Goal: Task Accomplishment & Management: Use online tool/utility

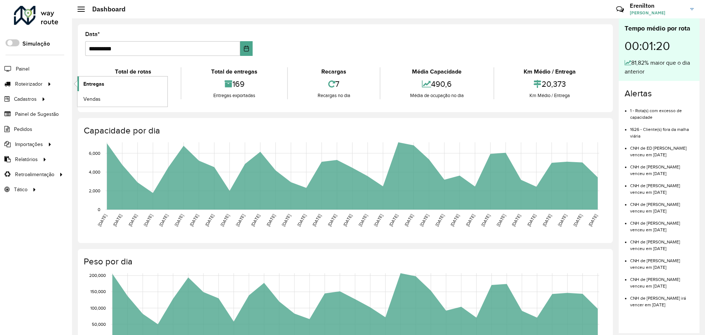
click at [96, 83] on span "Entregas" at bounding box center [93, 84] width 21 height 8
click at [102, 82] on span "Entregas" at bounding box center [93, 84] width 21 height 8
click at [92, 83] on span "Entregas" at bounding box center [93, 84] width 21 height 8
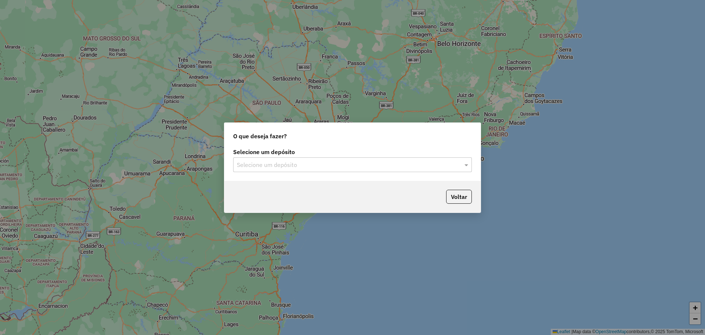
click at [293, 159] on div "Selecione um depósito" at bounding box center [352, 164] width 239 height 15
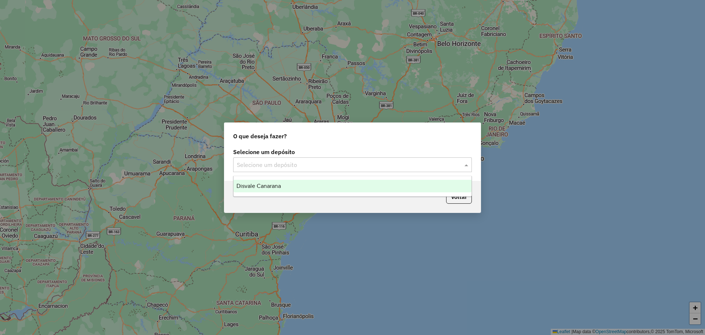
click at [259, 187] on span "Disvale Canarana" at bounding box center [259, 186] width 44 height 6
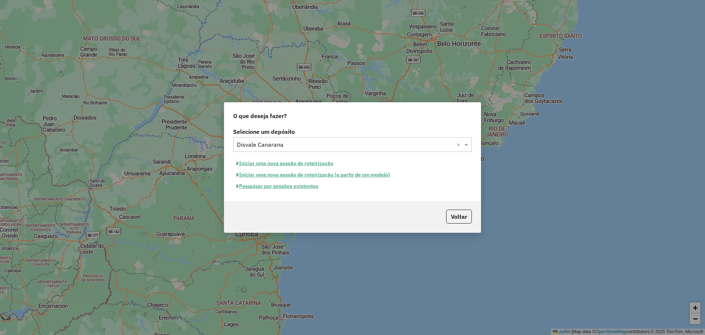
click at [296, 165] on button "Iniciar uma nova sessão de roteirização" at bounding box center [285, 163] width 104 height 11
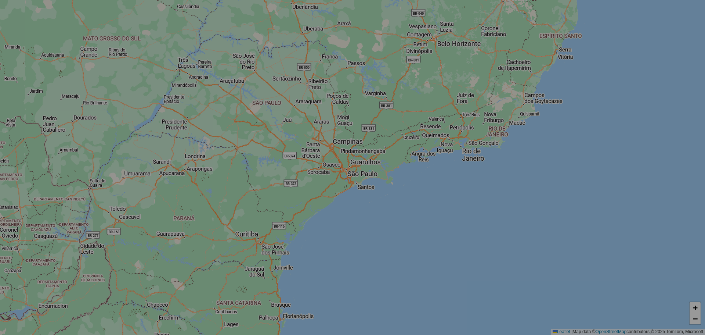
select select "*"
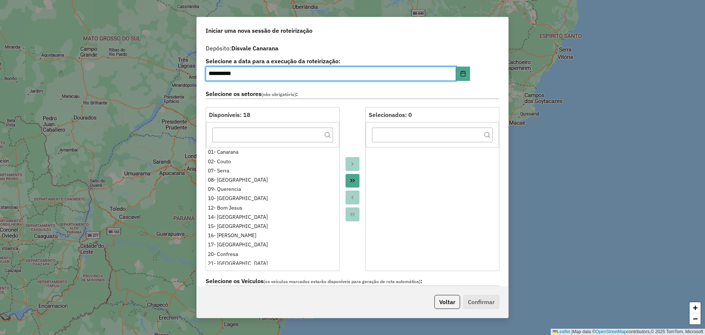
click at [356, 181] on button "Move All to Target" at bounding box center [353, 181] width 14 height 14
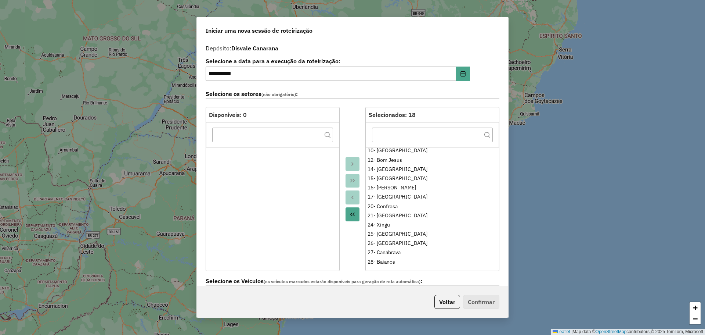
scroll to position [49, 0]
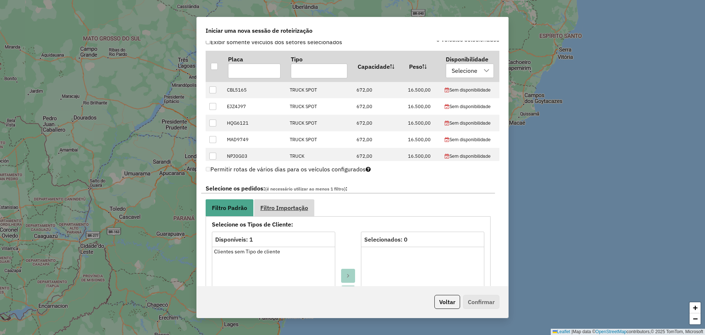
click at [283, 205] on span "Filtro Importação" at bounding box center [284, 208] width 48 height 6
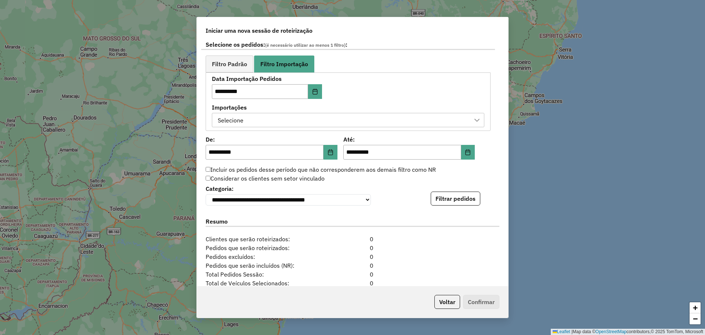
scroll to position [404, 0]
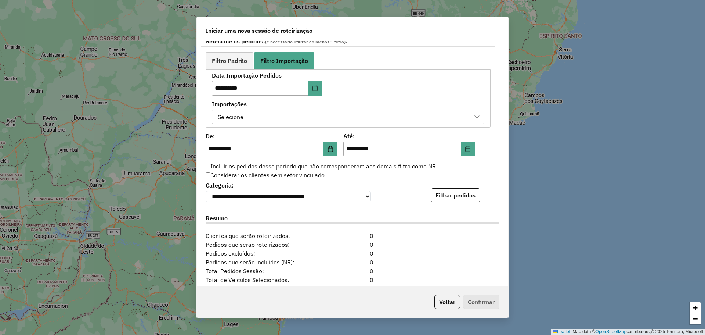
click at [372, 119] on div "Selecione" at bounding box center [342, 117] width 255 height 14
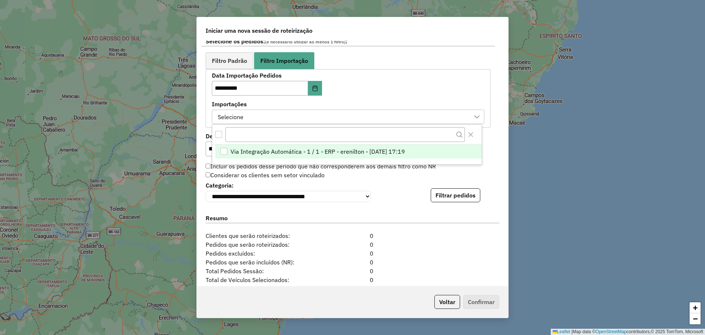
scroll to position [6, 33]
click at [357, 145] on li "Via Integração Automática - 1 / 1 - ERP - erenilton - [DATE] 17:19" at bounding box center [348, 151] width 267 height 14
click at [478, 170] on div "Incluir os pedidos desse período que não corresponderem aos demais filtro como …" at bounding box center [348, 166] width 294 height 9
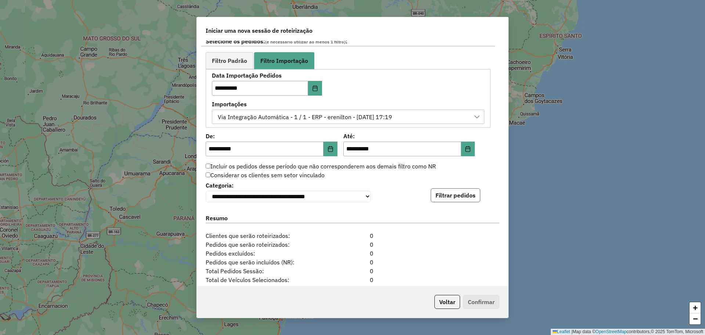
click at [459, 197] on button "Filtrar pedidos" at bounding box center [456, 195] width 50 height 14
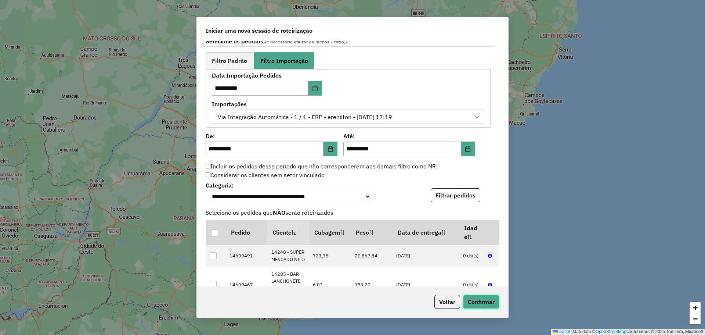
click at [483, 304] on button "Confirmar" at bounding box center [481, 302] width 36 height 14
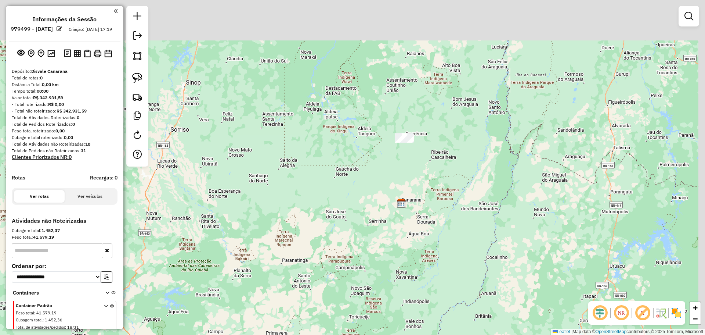
drag, startPoint x: 417, startPoint y: 154, endPoint x: 350, endPoint y: 216, distance: 90.7
click at [351, 216] on div "Janela de atendimento Grade de atendimento Capacidade Transportadoras Veículos …" at bounding box center [352, 167] width 705 height 335
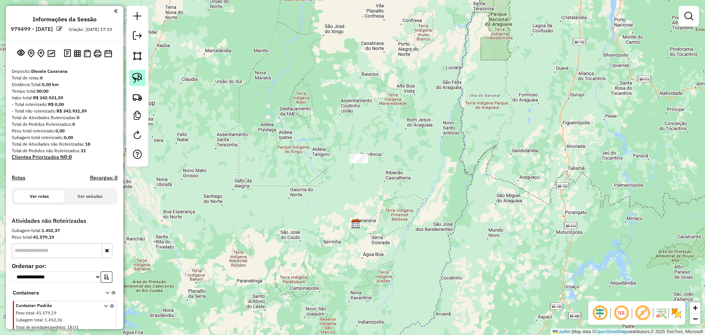
drag, startPoint x: 135, startPoint y: 69, endPoint x: 136, endPoint y: 80, distance: 10.7
click at [136, 69] on div at bounding box center [137, 86] width 22 height 161
click at [141, 80] on img at bounding box center [137, 78] width 10 height 10
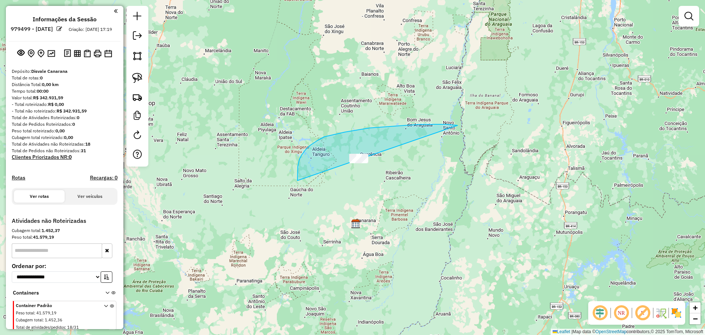
drag, startPoint x: 359, startPoint y: 130, endPoint x: 455, endPoint y: 192, distance: 114.3
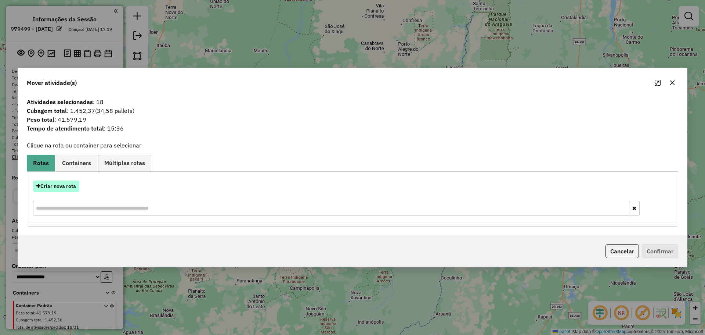
click at [60, 191] on button "Criar nova rota" at bounding box center [56, 185] width 46 height 11
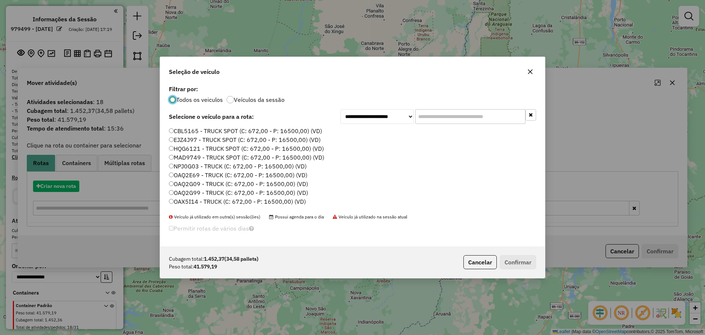
scroll to position [4, 2]
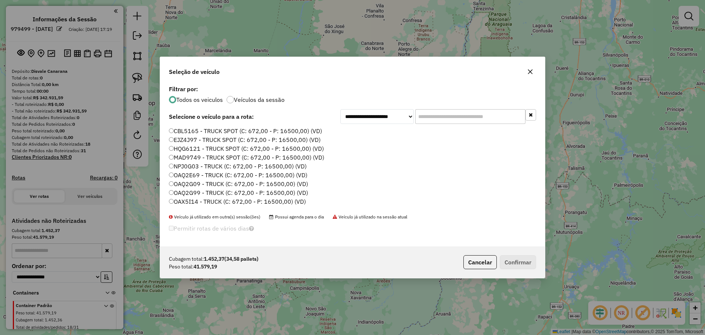
click at [434, 116] on input "text" at bounding box center [470, 116] width 110 height 15
paste input "*******"
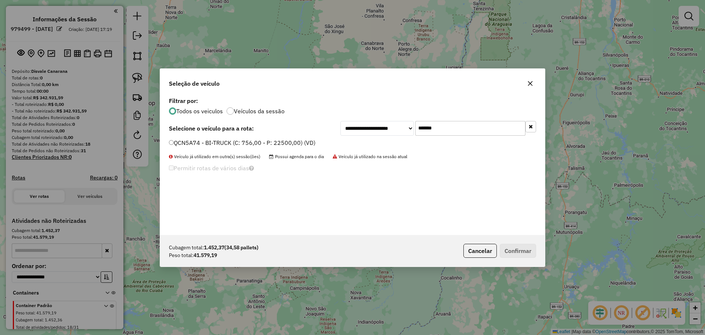
type input "*******"
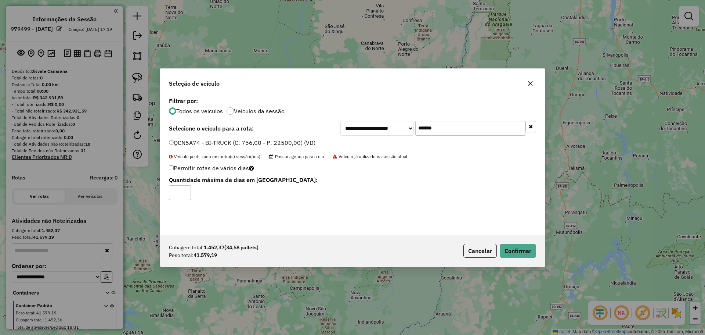
click at [186, 191] on input "*" at bounding box center [180, 192] width 22 height 15
type input "*"
click at [186, 191] on input "*" at bounding box center [180, 192] width 22 height 15
click at [514, 248] on button "Confirmar" at bounding box center [518, 251] width 36 height 14
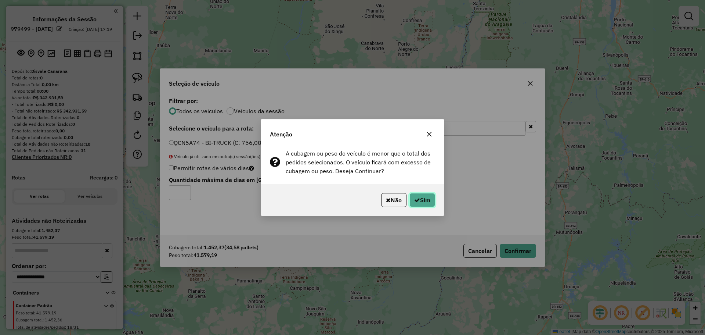
click at [420, 202] on button "Sim" at bounding box center [423, 200] width 26 height 14
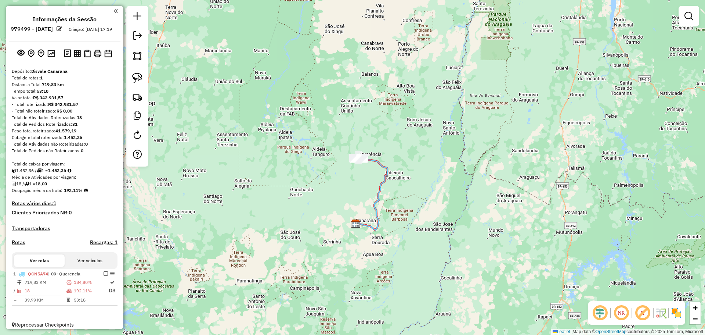
click at [191, 171] on div "Janela de atendimento Grade de atendimento Capacidade Transportadoras Veículos …" at bounding box center [352, 167] width 705 height 335
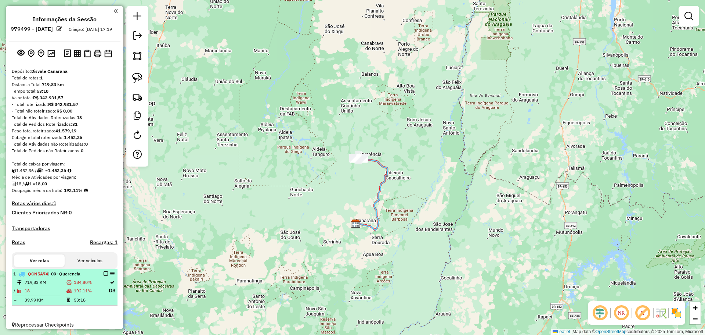
click at [104, 276] on em at bounding box center [106, 273] width 4 height 4
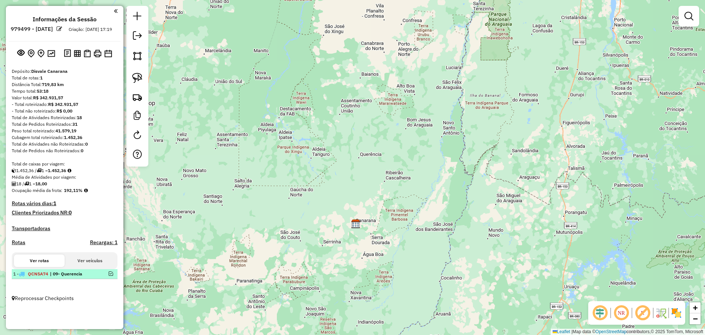
click at [103, 276] on div at bounding box center [104, 273] width 22 height 4
select select "**********"
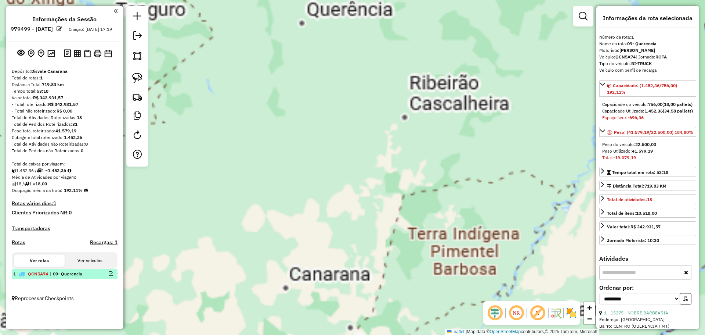
click at [110, 276] on em at bounding box center [111, 273] width 4 height 4
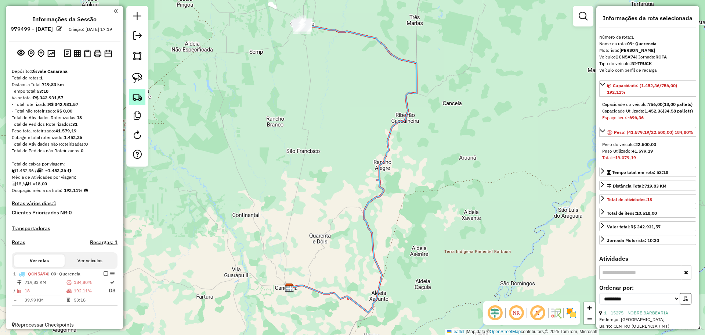
click at [139, 100] on img at bounding box center [137, 97] width 10 height 10
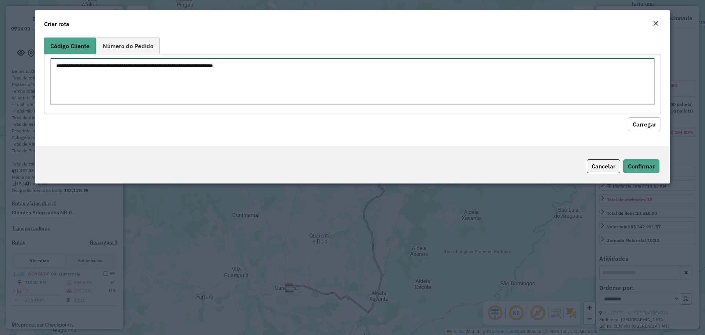
click at [290, 86] on textarea at bounding box center [352, 81] width 605 height 47
type textarea "*****"
click at [641, 126] on button "Carregar" at bounding box center [644, 124] width 33 height 14
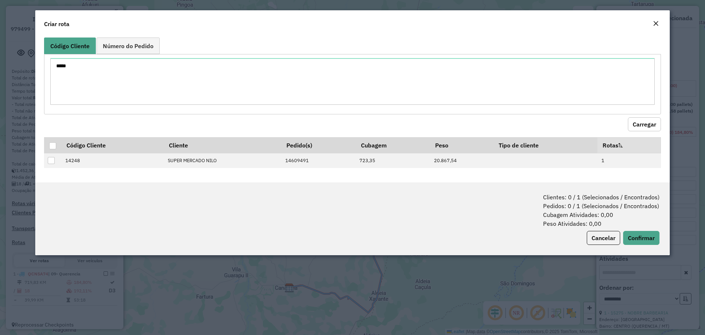
drag, startPoint x: 53, startPoint y: 145, endPoint x: 274, endPoint y: 197, distance: 227.5
click at [53, 145] on div at bounding box center [52, 145] width 7 height 7
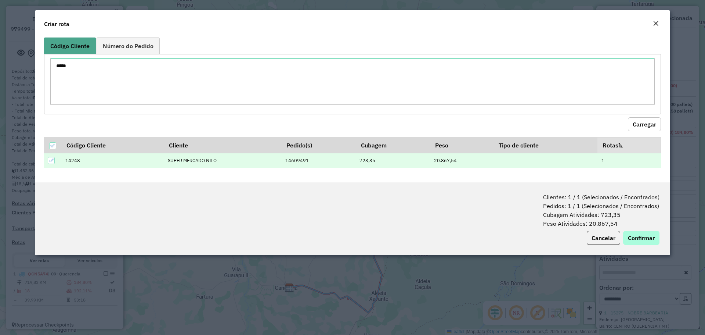
drag, startPoint x: 636, startPoint y: 230, endPoint x: 636, endPoint y: 240, distance: 10.3
click at [636, 233] on div "Clientes: 1 / 1 (Selecionados / Encontrados) Pedidos: 1 / 1 (Selecionados / Enc…" at bounding box center [352, 218] width 635 height 73
drag, startPoint x: 636, startPoint y: 240, endPoint x: 629, endPoint y: 240, distance: 7.0
click at [636, 240] on button "Confirmar" at bounding box center [641, 238] width 36 height 14
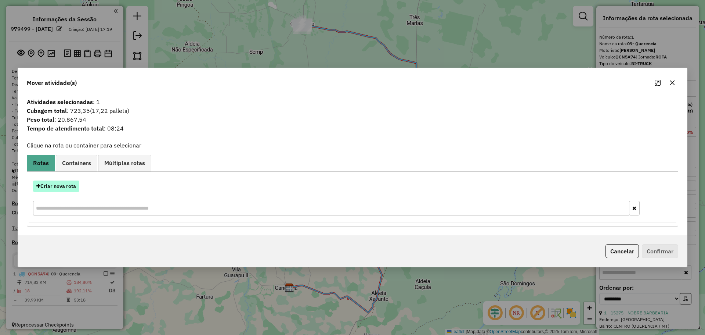
click at [64, 189] on button "Criar nova rota" at bounding box center [56, 185] width 46 height 11
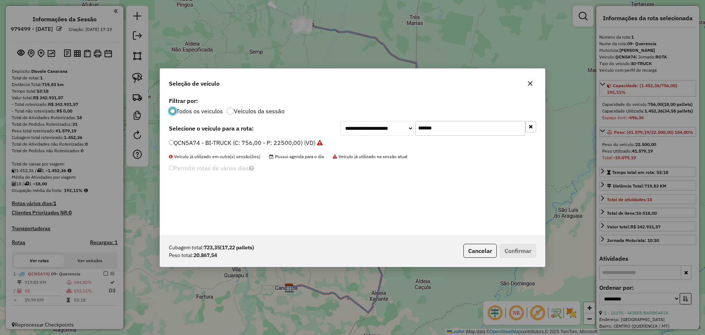
click at [368, 132] on div "**********" at bounding box center [439, 128] width 196 height 15
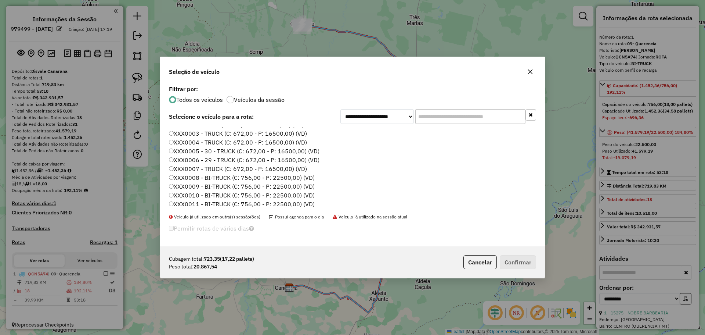
scroll to position [360, 0]
click at [283, 156] on label "XXX0008 - BI-TRUCK (C: 756,00 - P: 22500,00) (VD)" at bounding box center [242, 158] width 146 height 9
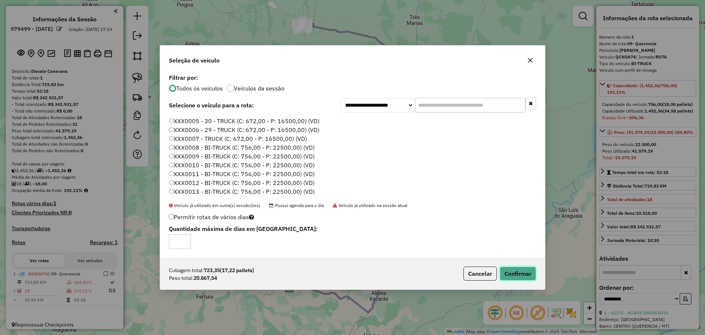
drag, startPoint x: 512, startPoint y: 270, endPoint x: 507, endPoint y: 266, distance: 7.3
click at [512, 271] on button "Confirmar" at bounding box center [518, 273] width 36 height 14
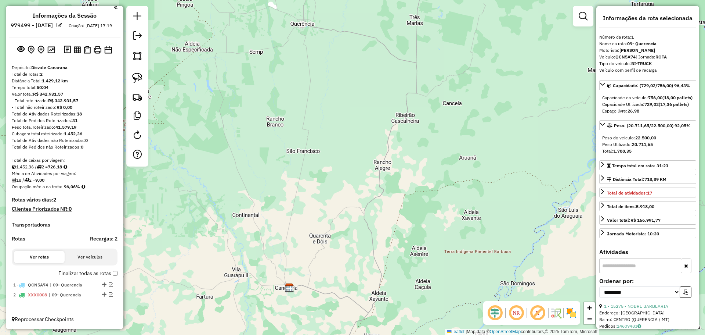
scroll to position [10, 0]
click at [140, 39] on em at bounding box center [137, 35] width 9 height 9
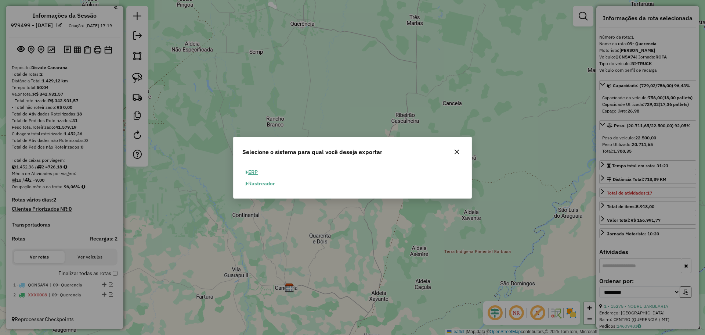
click at [256, 172] on button "ERP" at bounding box center [251, 171] width 19 height 11
select select "**"
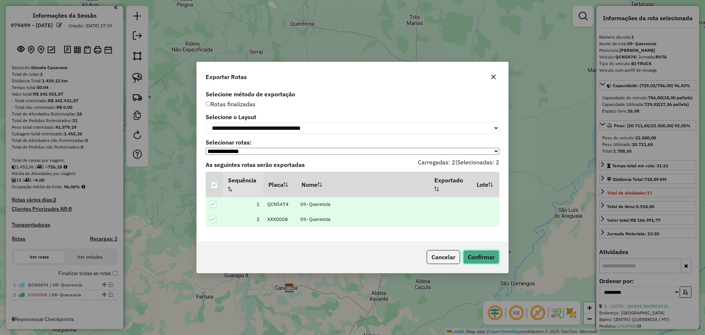
click at [481, 258] on button "Confirmar" at bounding box center [481, 257] width 36 height 14
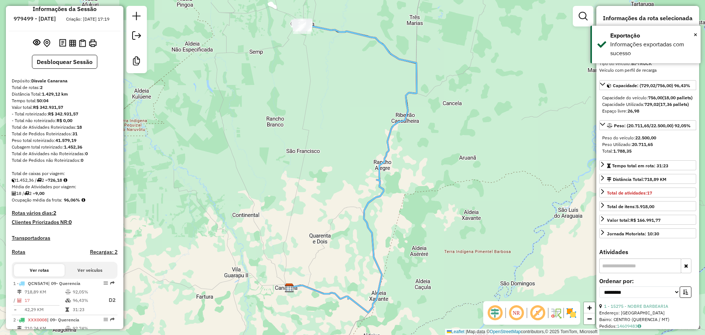
scroll to position [51, 0]
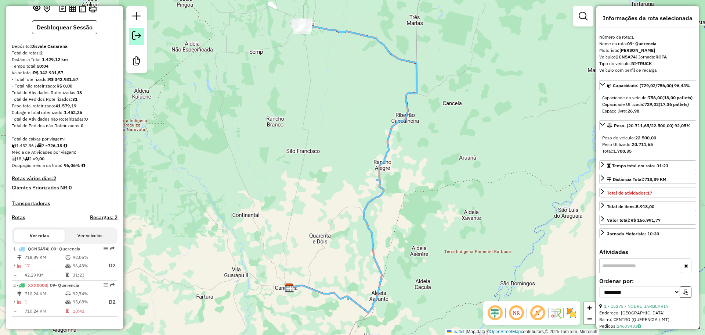
click at [139, 35] on em at bounding box center [136, 35] width 9 height 9
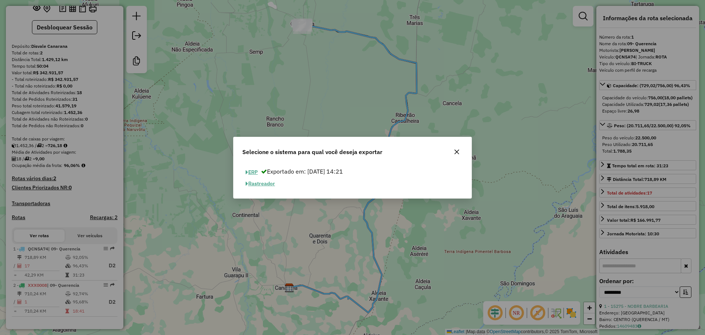
click at [259, 184] on button "Rastreador" at bounding box center [260, 183] width 36 height 11
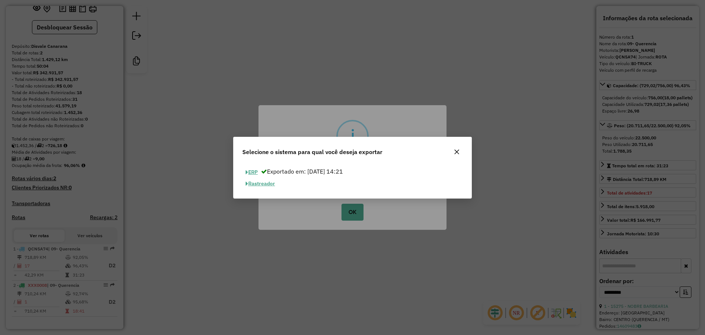
click at [249, 169] on button "ERP" at bounding box center [251, 171] width 19 height 11
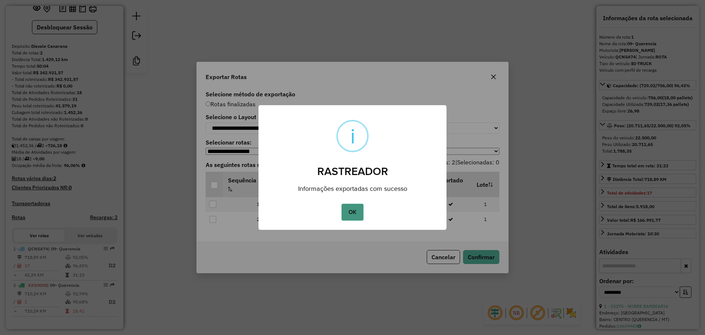
click at [355, 215] on button "OK" at bounding box center [353, 212] width 22 height 17
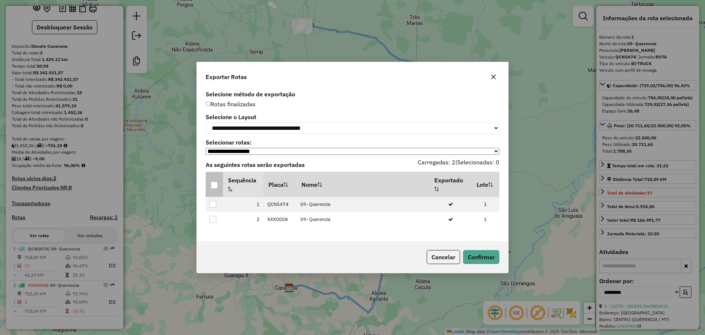
click at [211, 184] on div at bounding box center [214, 184] width 7 height 7
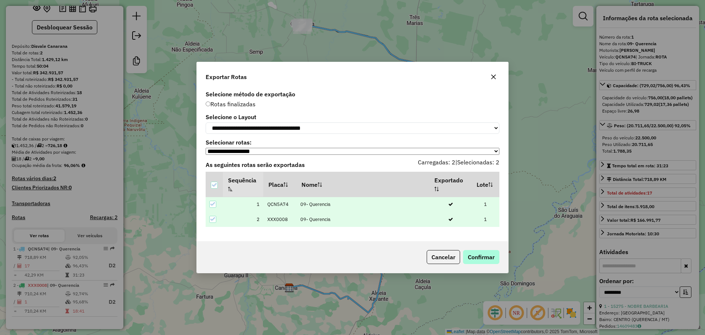
drag, startPoint x: 480, startPoint y: 267, endPoint x: 480, endPoint y: 259, distance: 7.4
click at [480, 265] on div "Cancelar Confirmar" at bounding box center [353, 257] width 312 height 32
click at [481, 258] on button "Confirmar" at bounding box center [481, 257] width 36 height 14
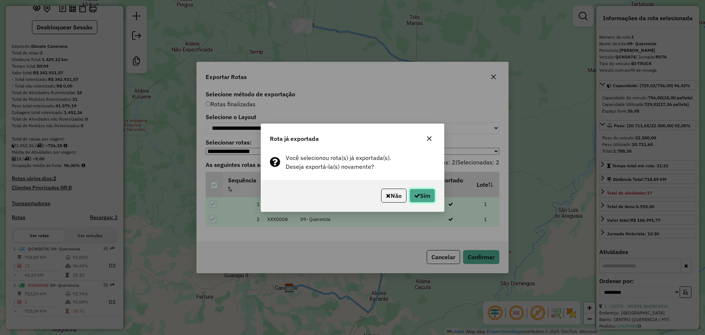
click at [423, 195] on button "Sim" at bounding box center [423, 195] width 26 height 14
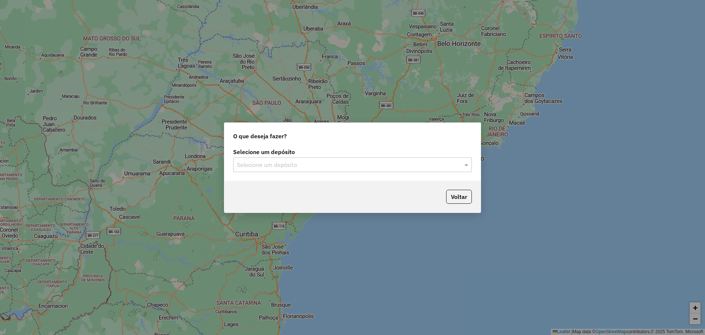
drag, startPoint x: 362, startPoint y: 161, endPoint x: 353, endPoint y: 167, distance: 10.6
click at [361, 161] on input "text" at bounding box center [345, 165] width 217 height 9
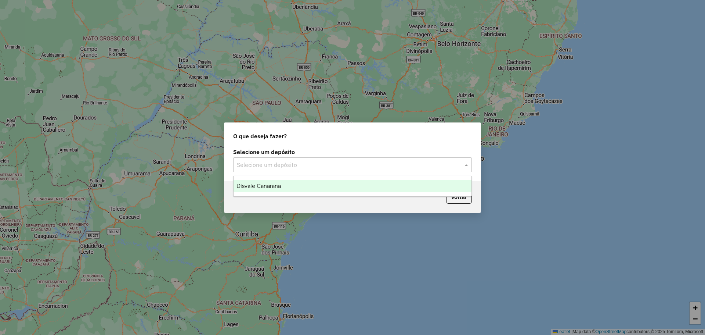
drag, startPoint x: 319, startPoint y: 183, endPoint x: 324, endPoint y: 185, distance: 5.5
click at [318, 183] on div "Disvale Canarana" at bounding box center [353, 186] width 238 height 12
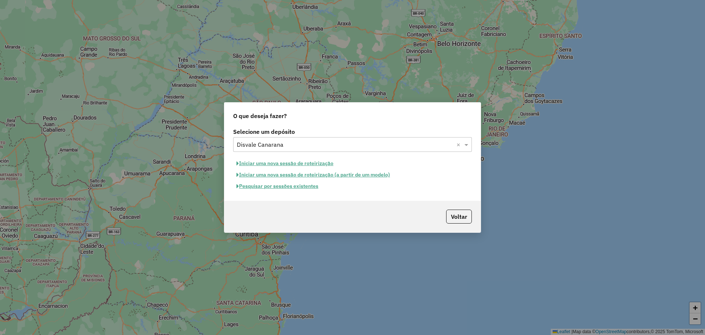
click at [311, 161] on button "Iniciar uma nova sessão de roteirização" at bounding box center [285, 163] width 104 height 11
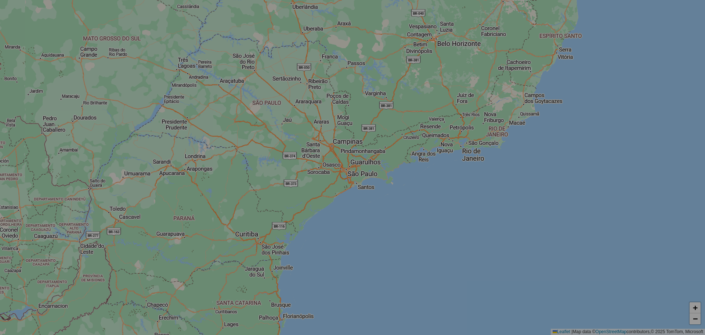
select select "*"
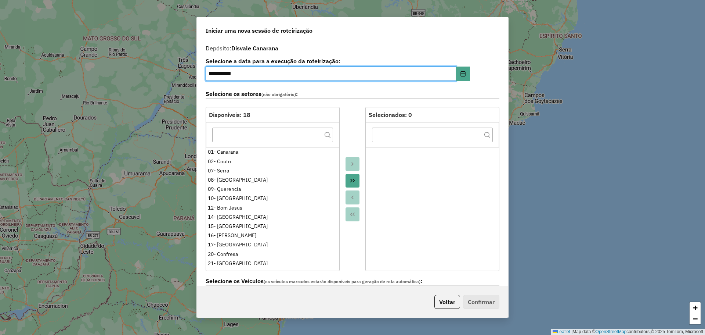
click at [352, 180] on icon "Move All to Target" at bounding box center [352, 181] width 4 height 4
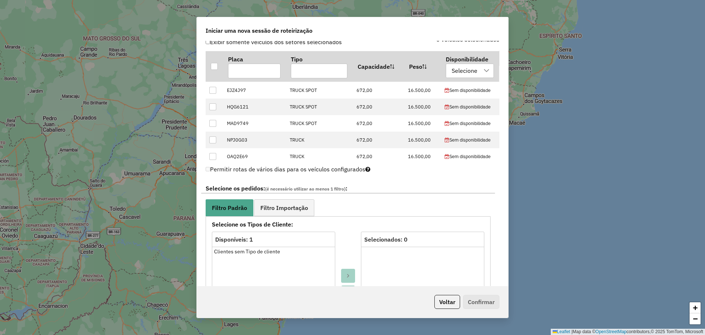
scroll to position [73, 0]
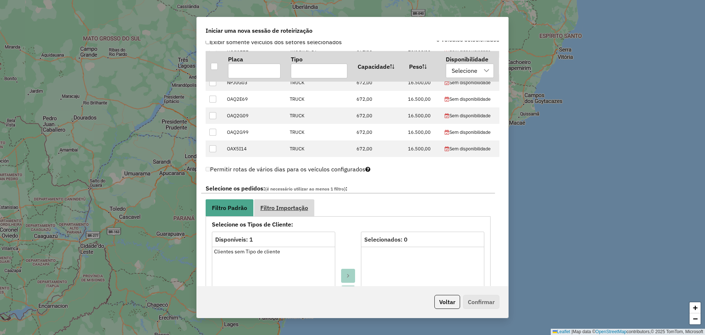
click at [299, 205] on span "Filtro Importação" at bounding box center [284, 208] width 48 height 6
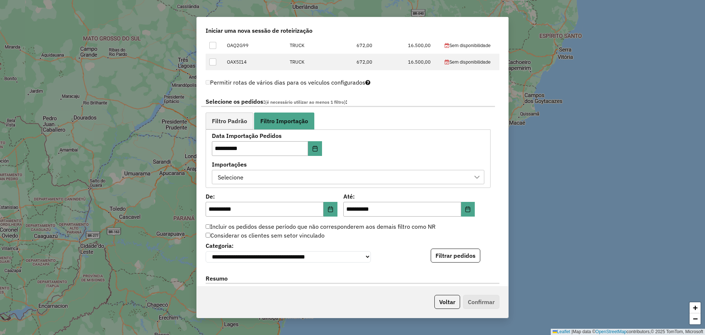
scroll to position [367, 0]
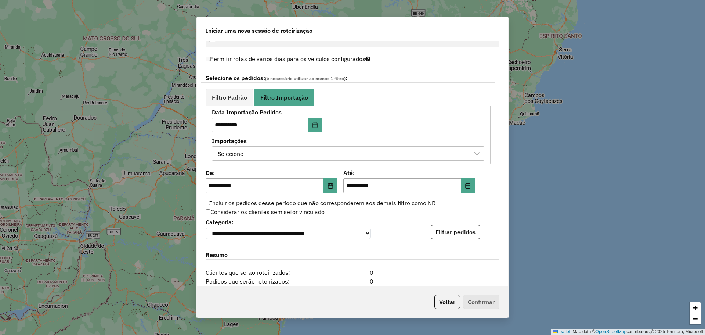
click at [358, 158] on div "Selecione" at bounding box center [342, 154] width 255 height 14
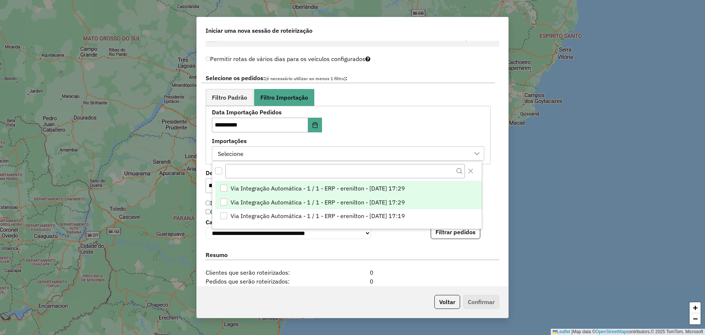
click at [373, 204] on span "Via Integração Automática - 1 / 1 - ERP - erenilton - [DATE] 17:29" at bounding box center [318, 202] width 174 height 9
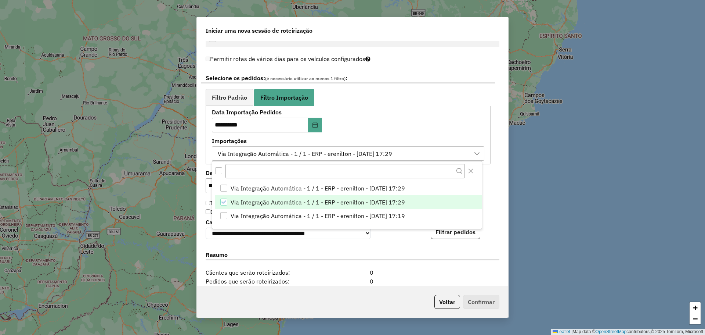
click at [431, 140] on label "Importações" at bounding box center [348, 140] width 273 height 9
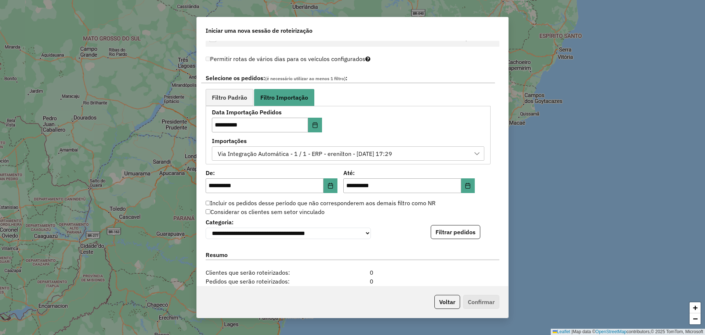
click at [452, 234] on button "Filtrar pedidos" at bounding box center [456, 232] width 50 height 14
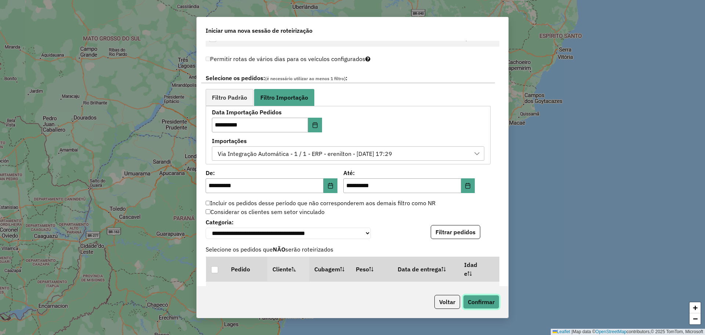
drag, startPoint x: 482, startPoint y: 304, endPoint x: 482, endPoint y: 281, distance: 23.1
click at [482, 304] on button "Confirmar" at bounding box center [481, 302] width 36 height 14
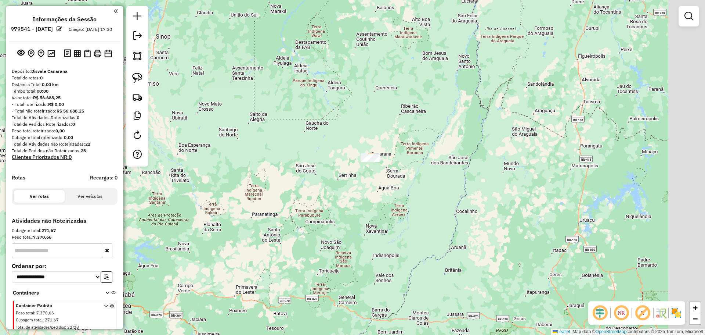
drag, startPoint x: 426, startPoint y: 72, endPoint x: 224, endPoint y: 164, distance: 222.3
click at [281, 167] on div "Janela de atendimento Grade de atendimento Capacidade Transportadoras Veículos …" at bounding box center [352, 167] width 705 height 335
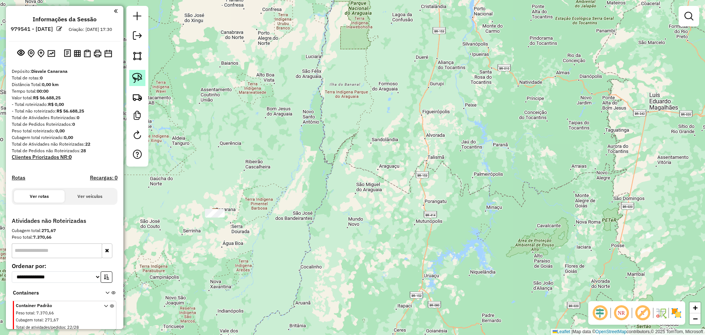
click at [138, 83] on link at bounding box center [137, 78] width 16 height 16
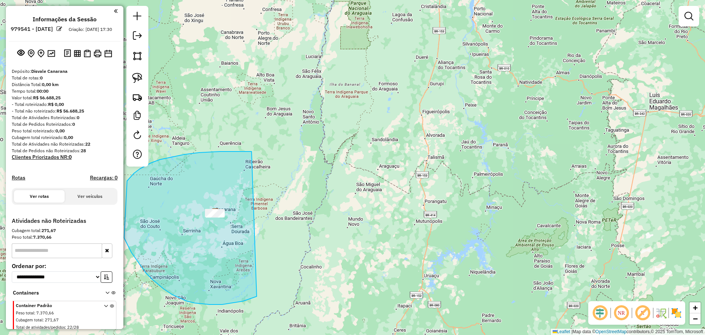
drag, startPoint x: 228, startPoint y: 151, endPoint x: 404, endPoint y: 145, distance: 176.1
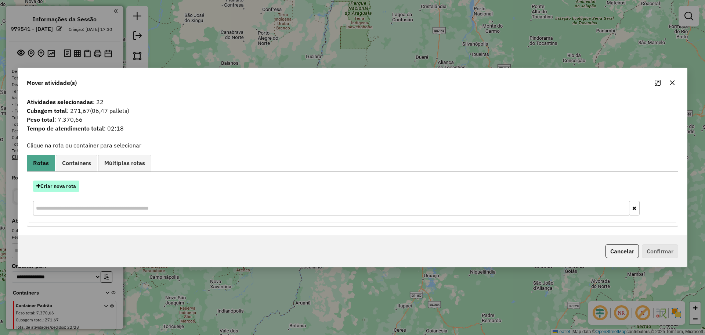
click at [71, 187] on button "Criar nova rota" at bounding box center [56, 185] width 46 height 11
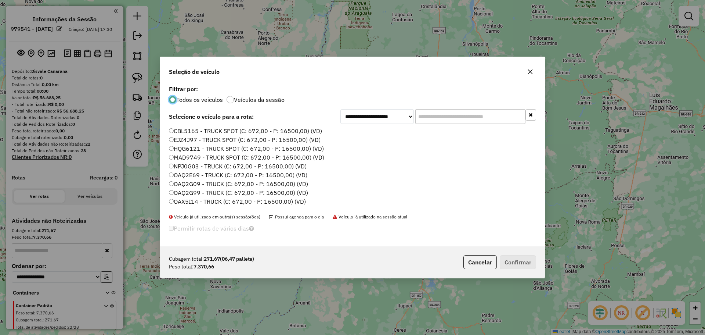
scroll to position [4, 2]
click at [433, 113] on input "text" at bounding box center [470, 116] width 110 height 15
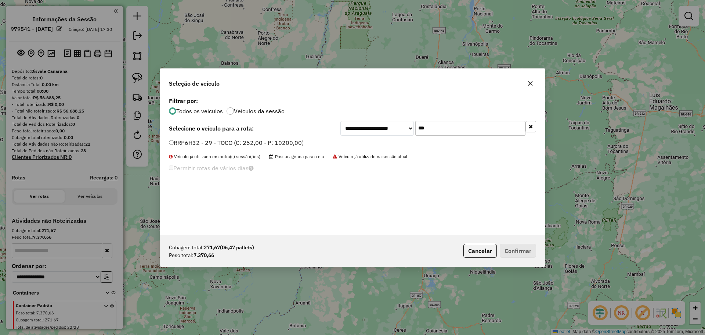
type input "***"
click at [525, 252] on button "Confirmar" at bounding box center [518, 251] width 36 height 14
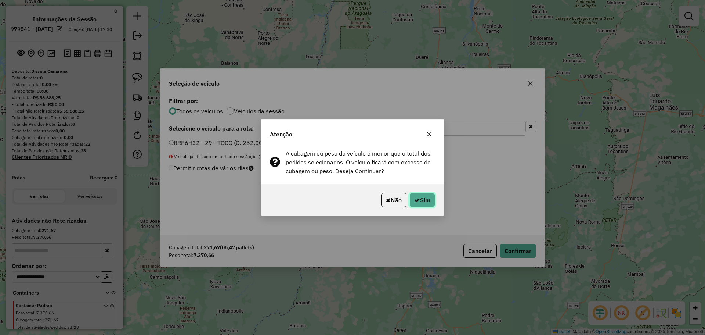
click at [418, 200] on icon "button" at bounding box center [417, 200] width 6 height 6
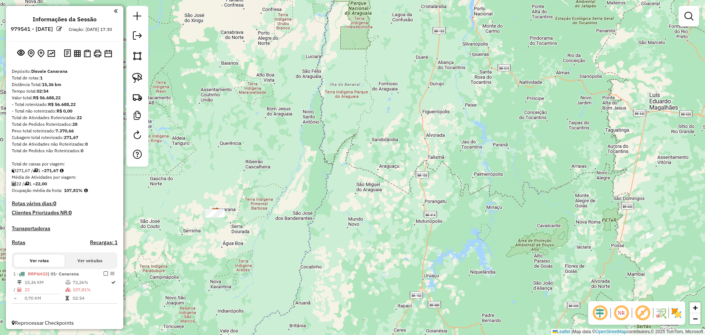
drag, startPoint x: 309, startPoint y: 245, endPoint x: 430, endPoint y: 24, distance: 252.0
click at [428, 30] on div "Janela de atendimento Grade de atendimento Capacidade Transportadoras Veículos …" at bounding box center [352, 167] width 705 height 335
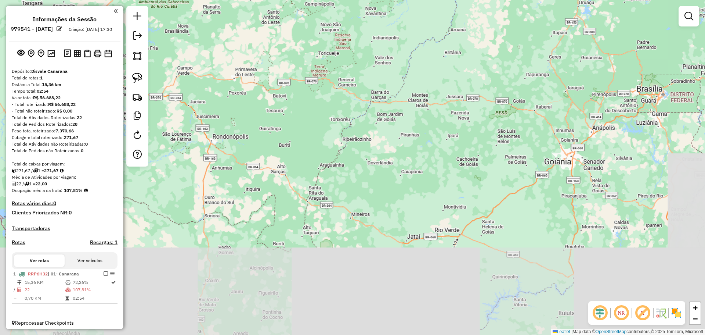
drag, startPoint x: 356, startPoint y: 165, endPoint x: 363, endPoint y: 100, distance: 65.8
click at [365, 100] on div "Janela de atendimento Grade de atendimento Capacidade Transportadoras Veículos …" at bounding box center [352, 167] width 705 height 335
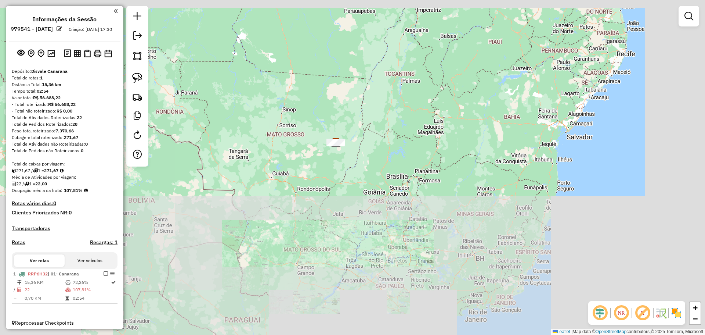
drag, startPoint x: 385, startPoint y: 115, endPoint x: 350, endPoint y: 193, distance: 85.6
click at [349, 207] on div "Janela de atendimento Grade de atendimento Capacidade Transportadoras Veículos …" at bounding box center [352, 167] width 705 height 335
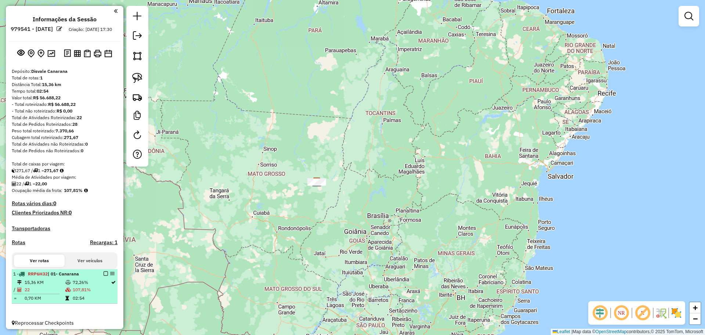
click at [104, 276] on em at bounding box center [106, 273] width 4 height 4
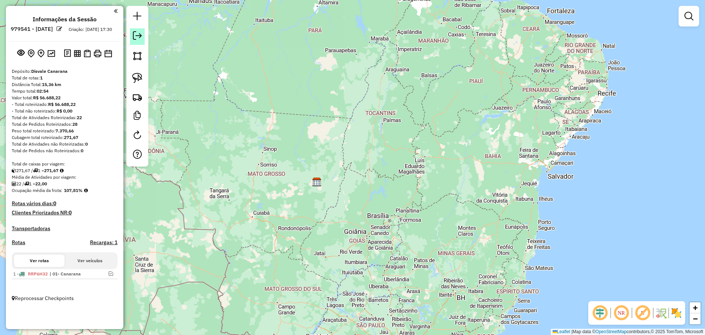
click at [139, 36] on em at bounding box center [137, 35] width 9 height 9
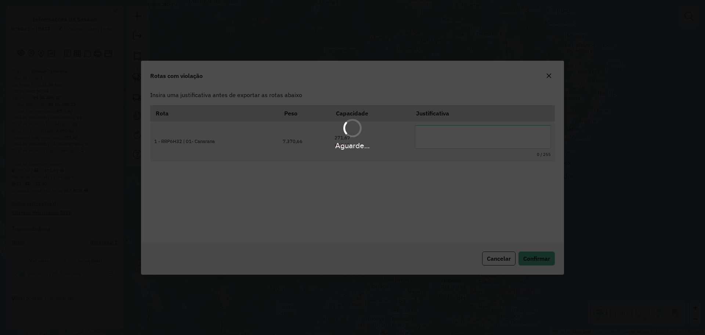
scroll to position [0, 0]
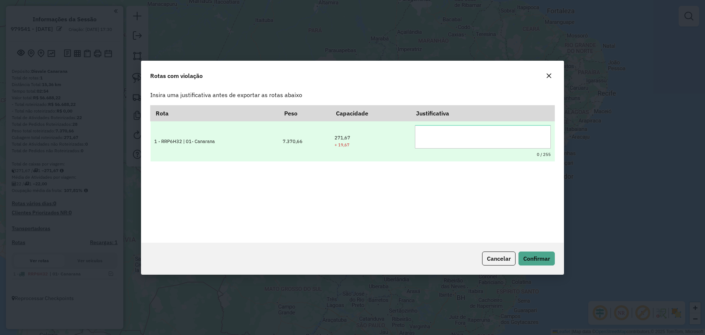
click at [481, 137] on textarea at bounding box center [483, 137] width 136 height 24
type textarea "**********"
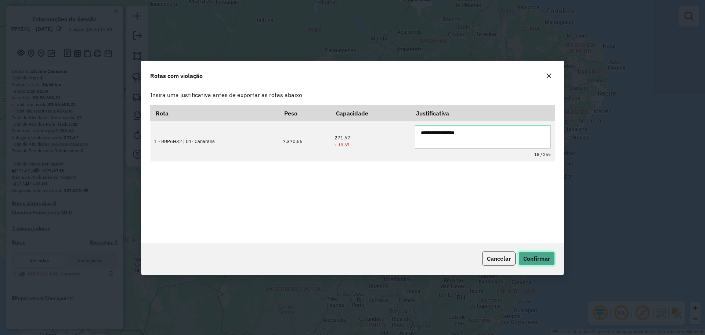
click at [535, 260] on span "Confirmar" at bounding box center [536, 258] width 27 height 7
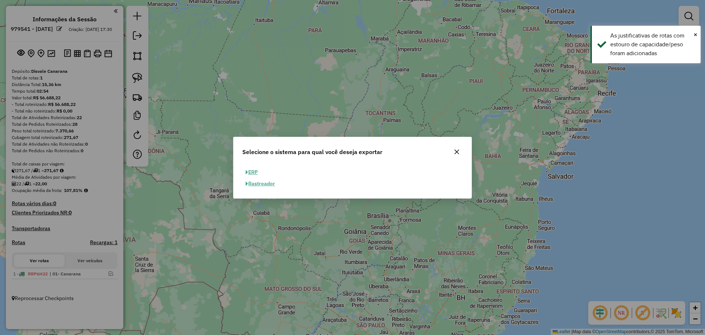
click at [257, 164] on div "ERP Rastreador" at bounding box center [353, 180] width 238 height 35
click at [254, 174] on button "ERP" at bounding box center [251, 171] width 19 height 11
select select "**"
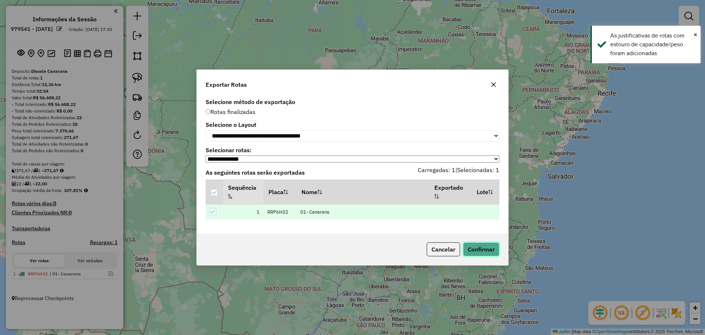
click at [485, 250] on button "Confirmar" at bounding box center [481, 249] width 36 height 14
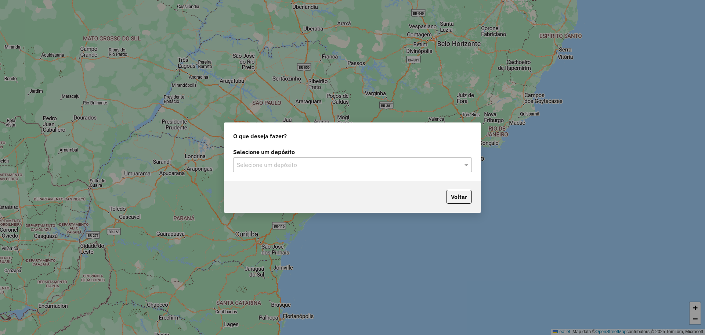
click at [336, 166] on input "text" at bounding box center [345, 165] width 217 height 9
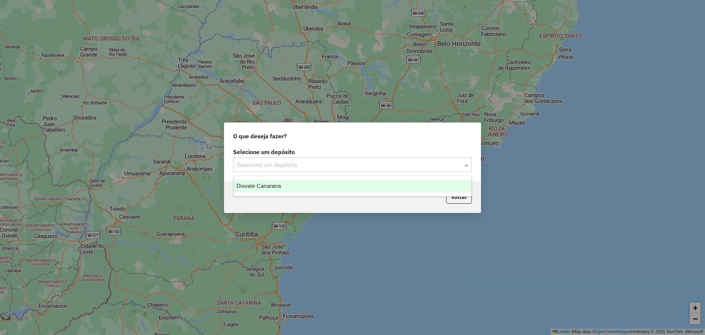
click at [290, 184] on div "Disvale Canarana" at bounding box center [353, 186] width 238 height 12
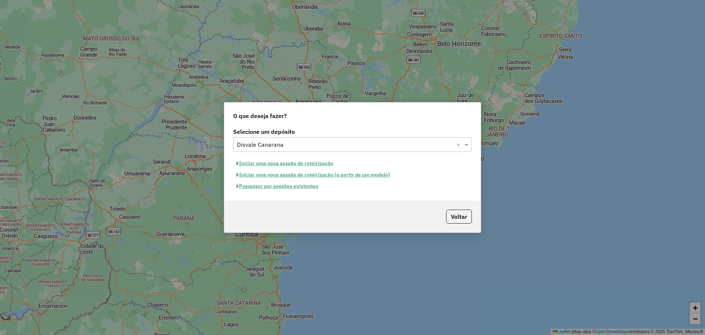
click at [303, 166] on button "Iniciar uma nova sessão de roteirização" at bounding box center [285, 163] width 104 height 11
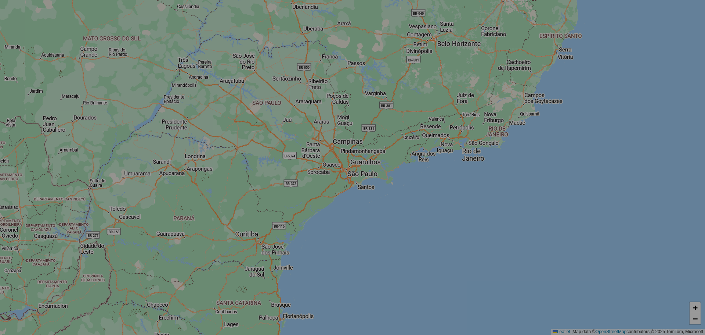
select select "*"
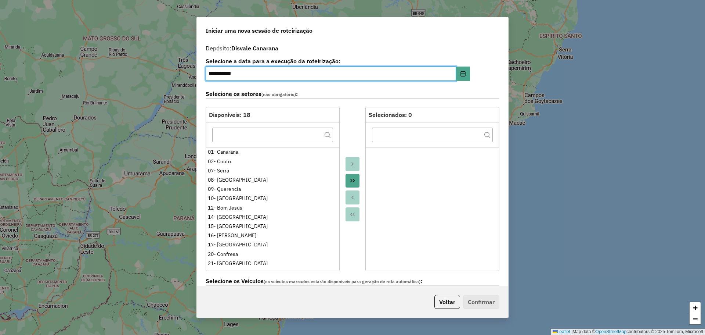
click at [352, 179] on icon "Move All to Target" at bounding box center [353, 180] width 6 height 6
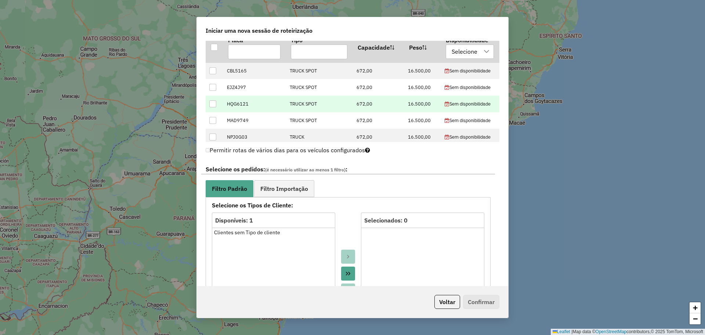
scroll to position [294, 0]
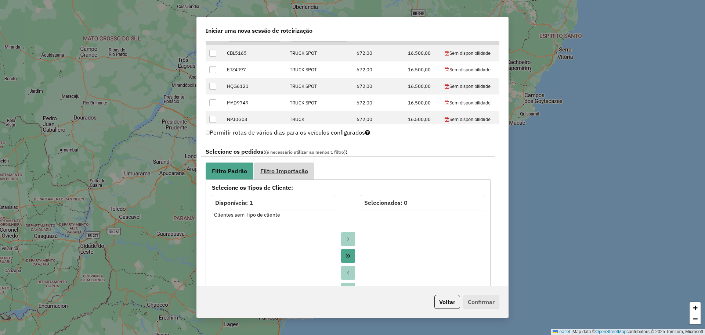
click at [308, 175] on link "Filtro Importação" at bounding box center [284, 170] width 60 height 17
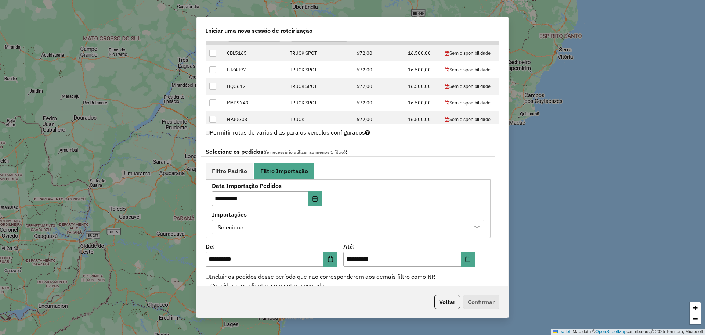
click at [370, 228] on div "Selecione" at bounding box center [342, 227] width 255 height 14
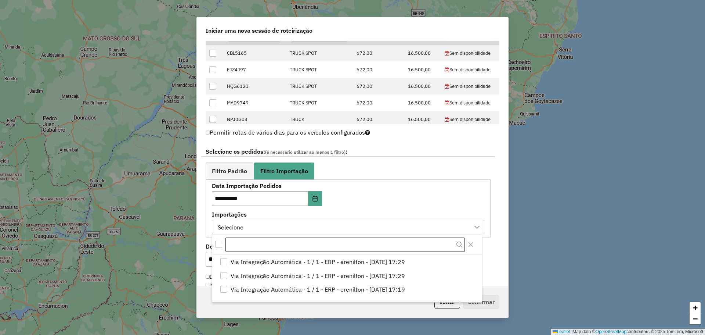
drag, startPoint x: 382, startPoint y: 259, endPoint x: 415, endPoint y: 240, distance: 38.4
click at [382, 259] on span "Via Integração Automática - 1 / 1 - ERP - erenilton - [DATE] 17:29" at bounding box center [318, 261] width 174 height 9
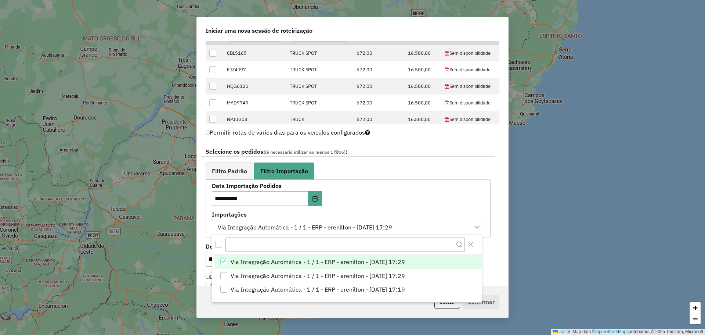
drag, startPoint x: 424, startPoint y: 205, endPoint x: 425, endPoint y: 200, distance: 5.6
click at [425, 203] on div "**********" at bounding box center [348, 208] width 273 height 51
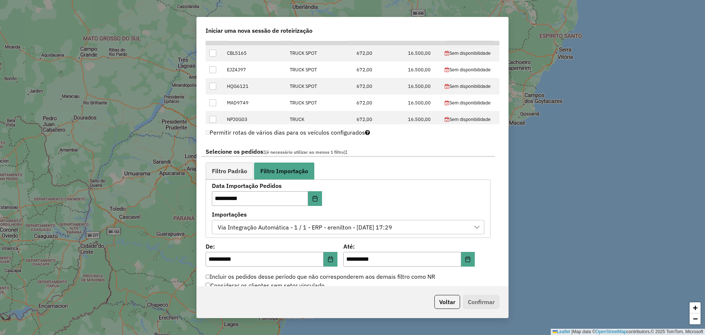
click at [422, 196] on div "**********" at bounding box center [348, 208] width 273 height 51
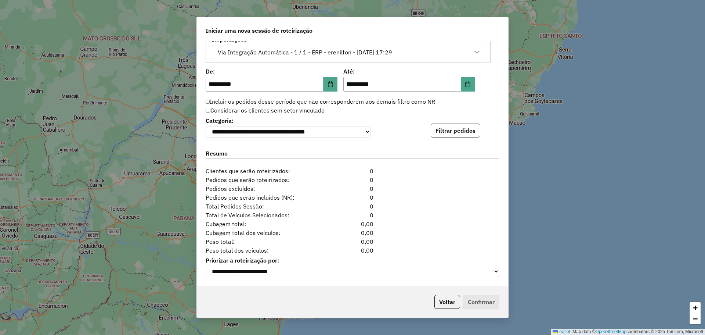
click at [449, 125] on button "Filtrar pedidos" at bounding box center [456, 130] width 50 height 14
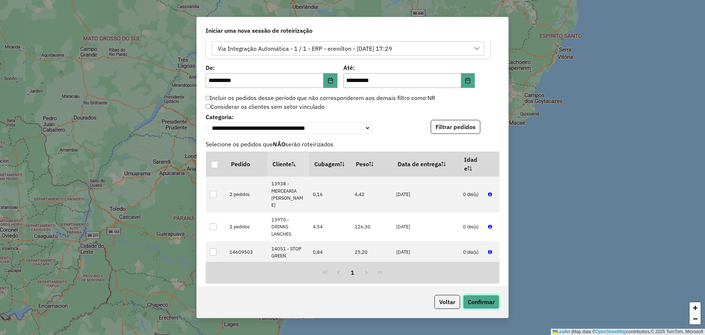
click at [478, 303] on button "Confirmar" at bounding box center [481, 302] width 36 height 14
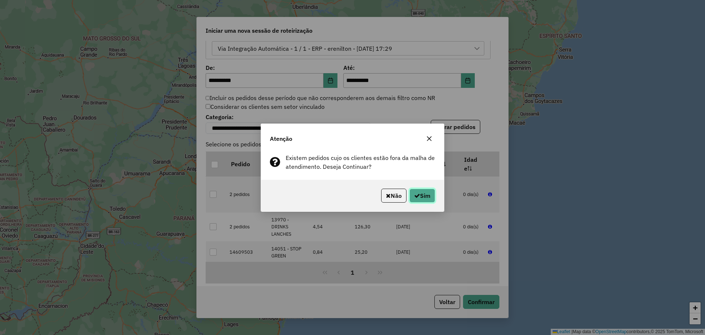
drag, startPoint x: 426, startPoint y: 202, endPoint x: 446, endPoint y: 176, distance: 32.5
click at [426, 201] on button "Sim" at bounding box center [423, 195] width 26 height 14
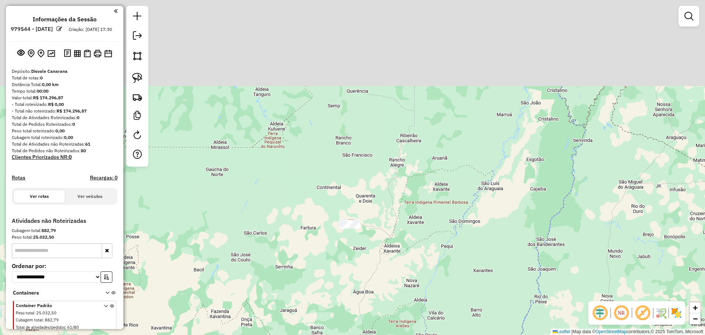
drag, startPoint x: 410, startPoint y: 100, endPoint x: 332, endPoint y: 324, distance: 237.6
click at [333, 324] on div "Janela de atendimento Grade de atendimento Capacidade Transportadoras Veículos …" at bounding box center [352, 167] width 705 height 335
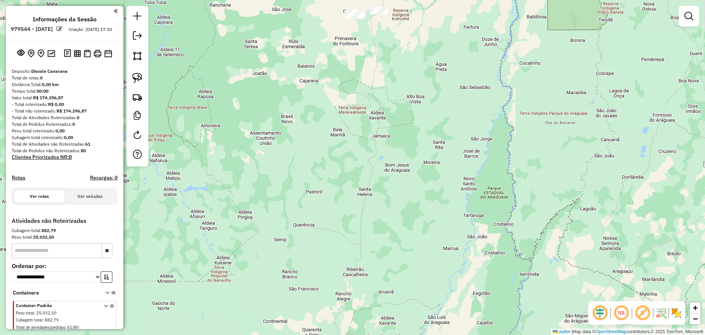
drag, startPoint x: 380, startPoint y: 108, endPoint x: 369, endPoint y: 197, distance: 88.9
click at [373, 197] on div "Janela de atendimento Grade de atendimento Capacidade Transportadoras Veículos …" at bounding box center [352, 167] width 705 height 335
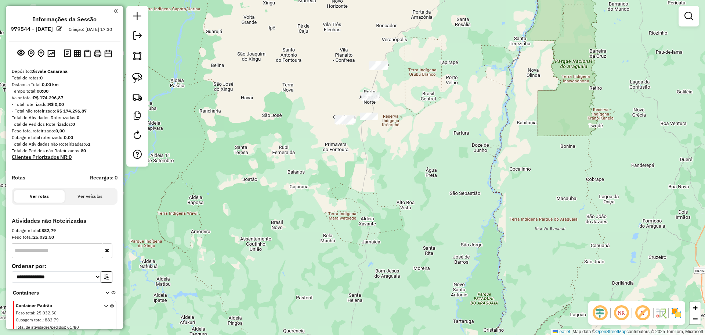
drag, startPoint x: 224, startPoint y: 70, endPoint x: 212, endPoint y: 152, distance: 83.5
click at [219, 158] on div "Janela de atendimento Grade de atendimento Capacidade Transportadoras Veículos …" at bounding box center [352, 167] width 705 height 335
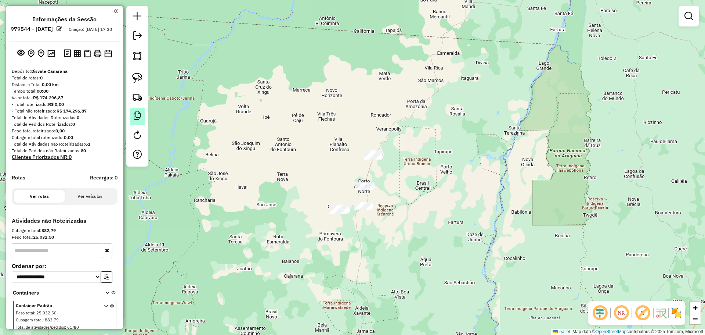
click at [135, 113] on em at bounding box center [137, 115] width 9 height 9
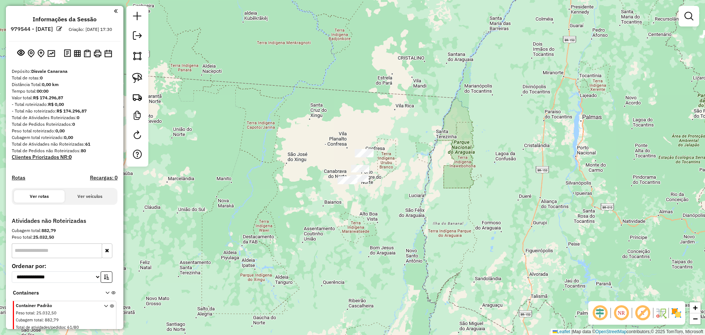
drag, startPoint x: 137, startPoint y: 77, endPoint x: 234, endPoint y: 97, distance: 99.0
click at [137, 77] on img at bounding box center [137, 78] width 10 height 10
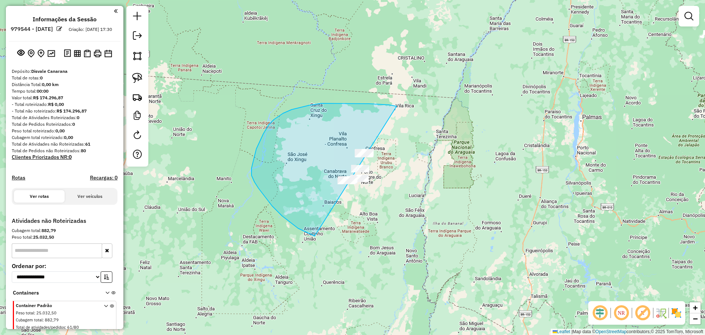
drag, startPoint x: 396, startPoint y: 106, endPoint x: 439, endPoint y: 191, distance: 95.0
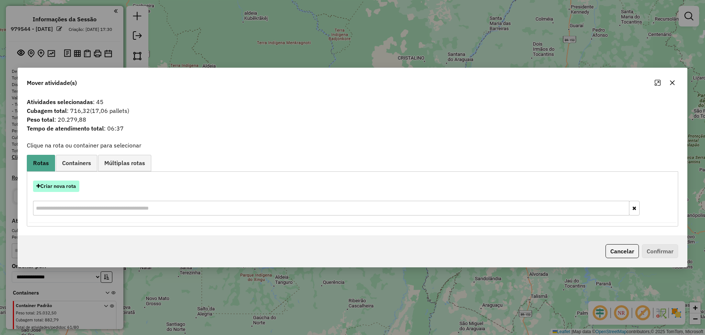
click at [66, 190] on button "Criar nova rota" at bounding box center [56, 185] width 46 height 11
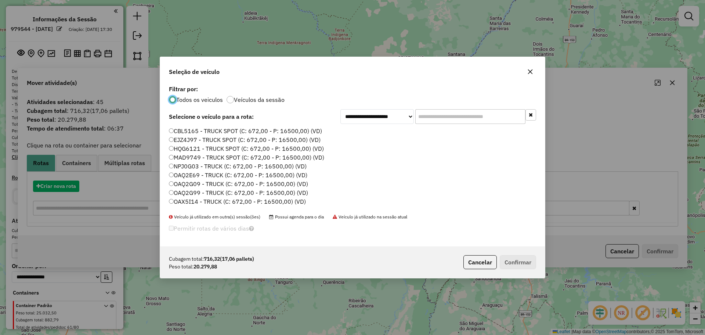
scroll to position [4, 2]
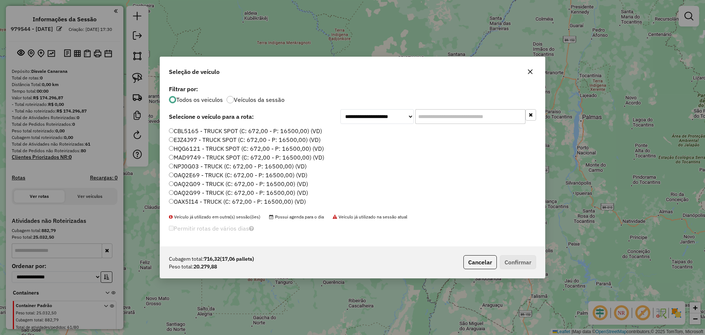
click at [478, 118] on input "text" at bounding box center [470, 116] width 110 height 15
paste input "*******"
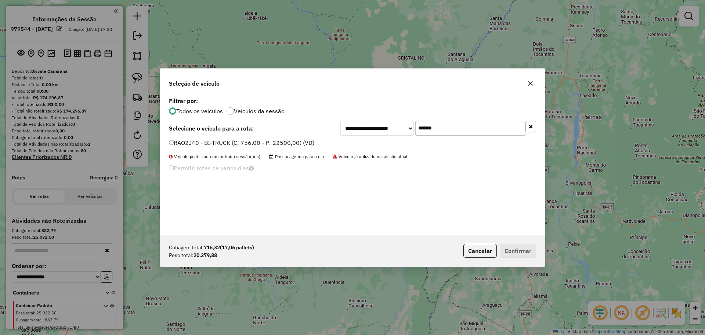
type input "*******"
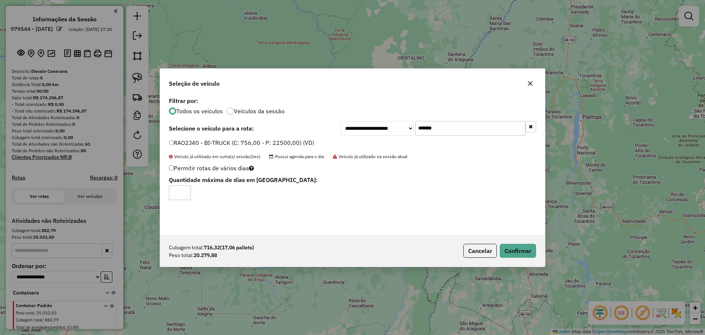
click at [184, 187] on input "*" at bounding box center [180, 192] width 22 height 15
click at [185, 189] on input "*" at bounding box center [180, 192] width 22 height 15
click at [185, 190] on input "*" at bounding box center [180, 192] width 22 height 15
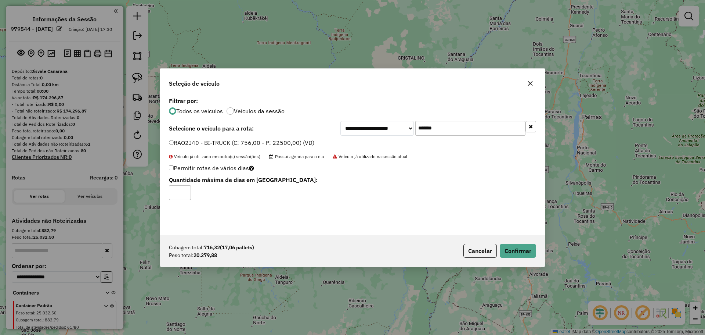
click at [183, 198] on input "*" at bounding box center [180, 192] width 22 height 15
type input "*"
click at [183, 195] on input "*" at bounding box center [180, 192] width 22 height 15
click at [510, 251] on button "Confirmar" at bounding box center [518, 251] width 36 height 14
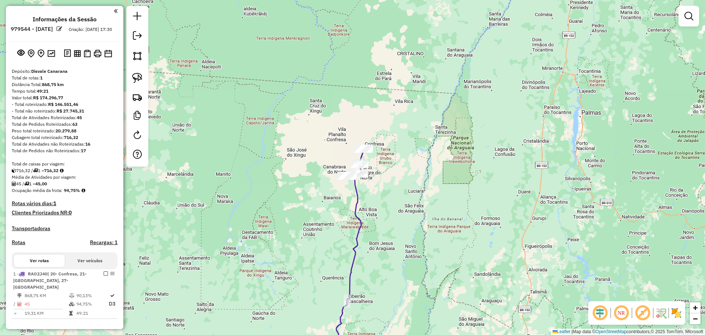
drag, startPoint x: 436, startPoint y: 190, endPoint x: 480, endPoint y: 29, distance: 167.2
click at [478, 31] on div "Janela de atendimento Grade de atendimento Capacidade Transportadoras Veículos …" at bounding box center [352, 167] width 705 height 335
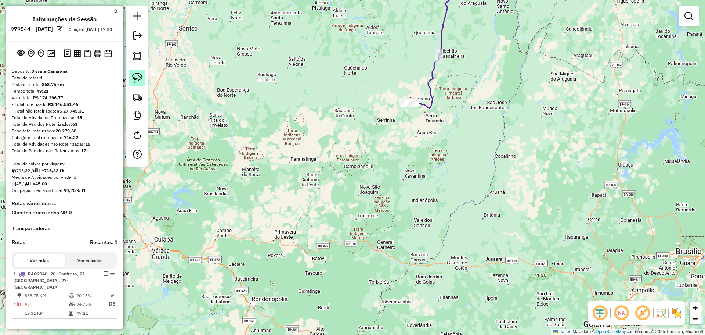
click at [133, 75] on img at bounding box center [137, 78] width 10 height 10
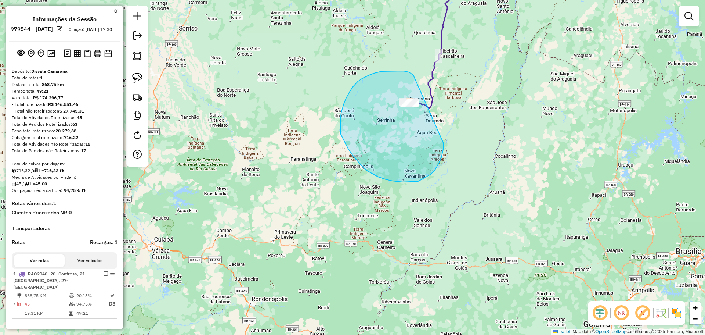
drag, startPoint x: 382, startPoint y: 71, endPoint x: 406, endPoint y: 58, distance: 27.3
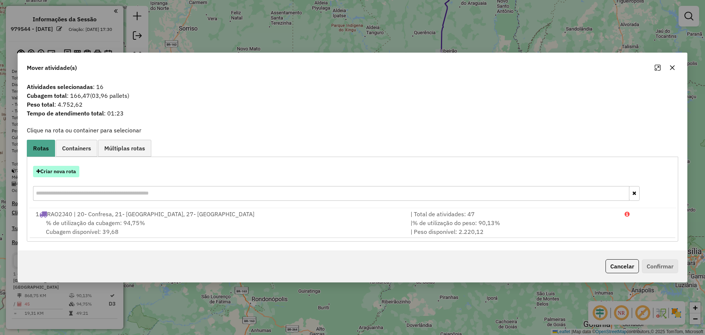
click at [64, 166] on button "Criar nova rota" at bounding box center [56, 171] width 46 height 11
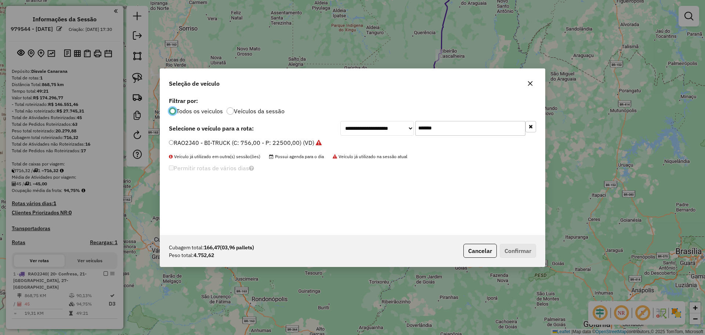
drag, startPoint x: 447, startPoint y: 127, endPoint x: 280, endPoint y: 132, distance: 167.2
click at [303, 131] on div "**********" at bounding box center [352, 128] width 367 height 15
paste input "text"
type input "*******"
click at [527, 250] on button "Confirmar" at bounding box center [518, 251] width 36 height 14
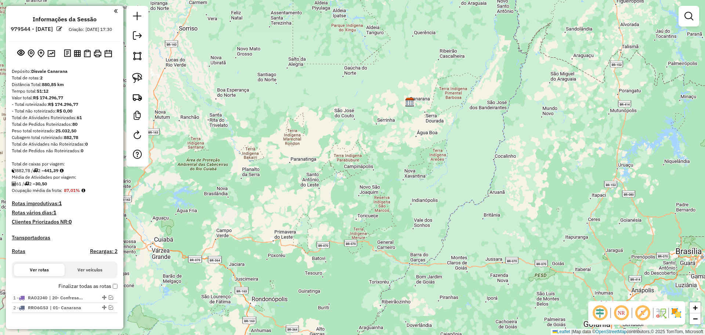
drag, startPoint x: 137, startPoint y: 36, endPoint x: 144, endPoint y: 36, distance: 6.2
click at [136, 36] on em at bounding box center [137, 35] width 9 height 9
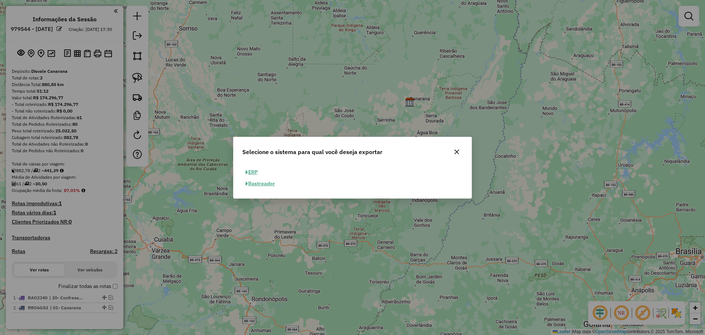
click at [257, 169] on button "ERP" at bounding box center [251, 171] width 19 height 11
select select "**"
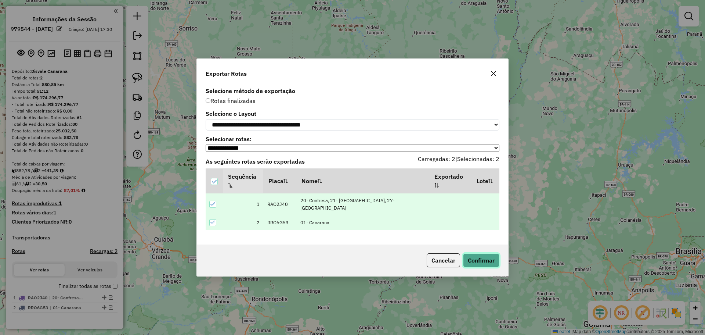
click at [474, 253] on button "Confirmar" at bounding box center [481, 260] width 36 height 14
